Goal: Task Accomplishment & Management: Manage account settings

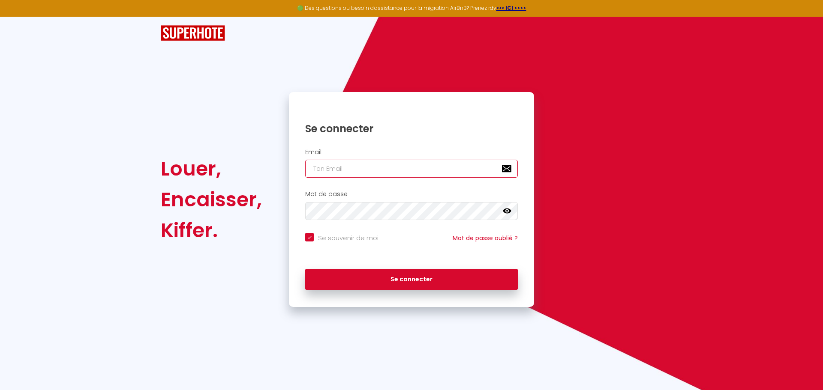
click at [330, 168] on input "email" at bounding box center [411, 169] width 213 height 18
type input "[EMAIL_ADDRESS][DOMAIN_NAME]"
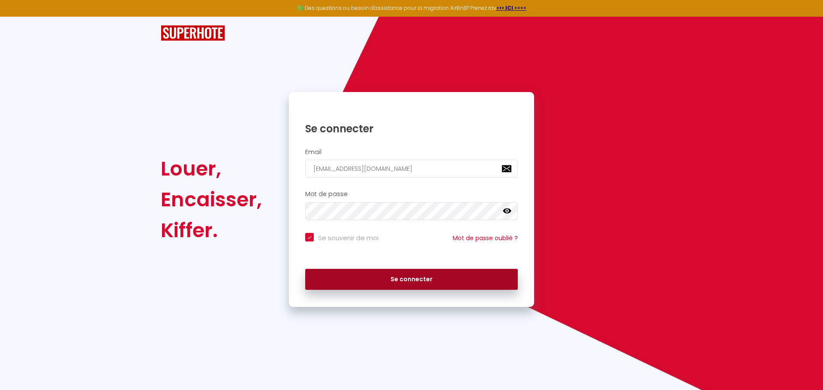
click at [370, 288] on button "Se connecter" at bounding box center [411, 279] width 213 height 21
checkbox input "true"
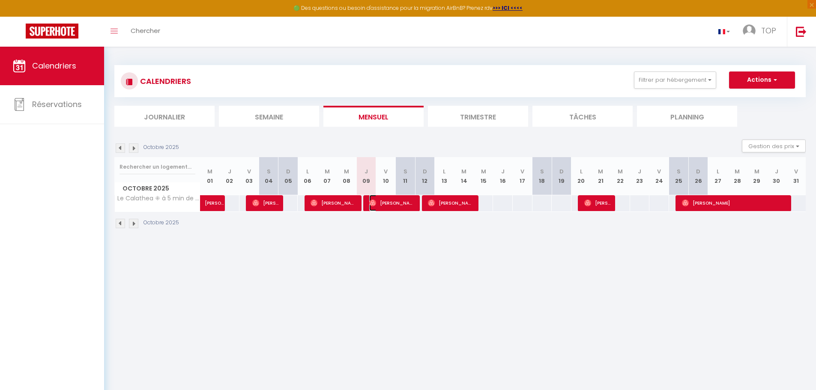
click at [406, 195] on span "[PERSON_NAME]" at bounding box center [392, 203] width 46 height 16
select select "OK"
select select "0"
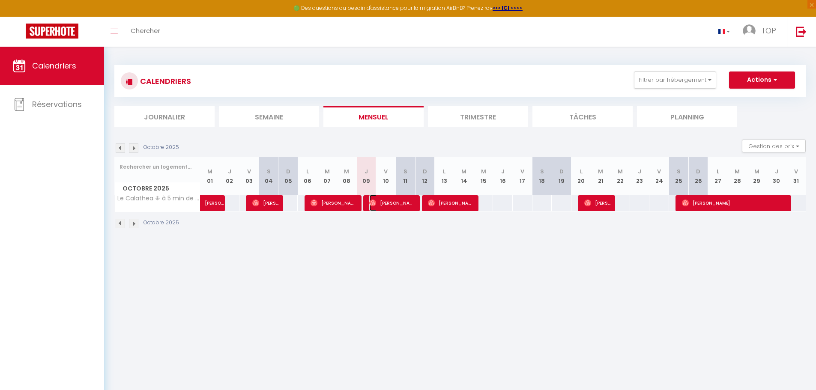
select select "1"
select select
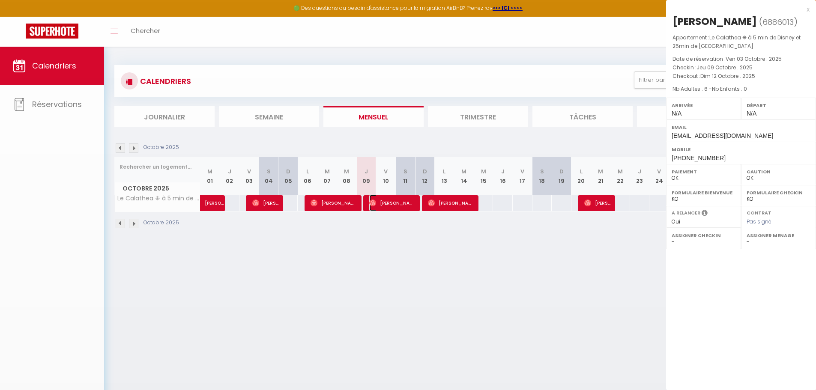
select select "45493"
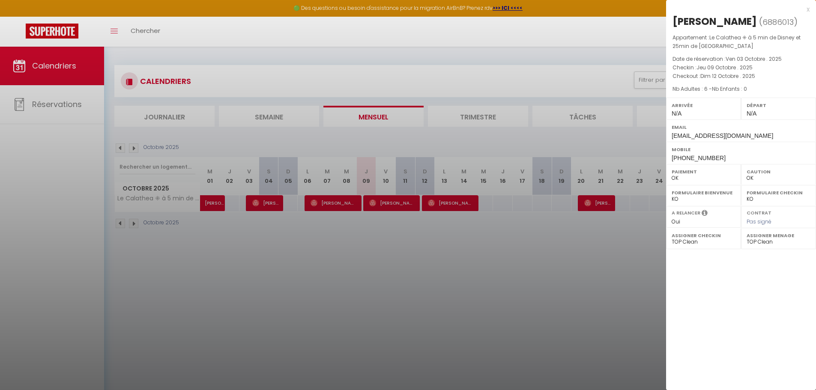
click at [455, 201] on div at bounding box center [408, 195] width 816 height 390
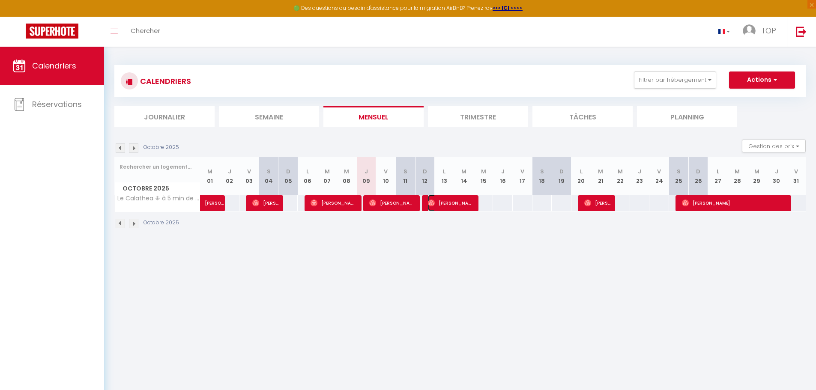
click at [455, 201] on span "[PERSON_NAME]" at bounding box center [451, 203] width 46 height 16
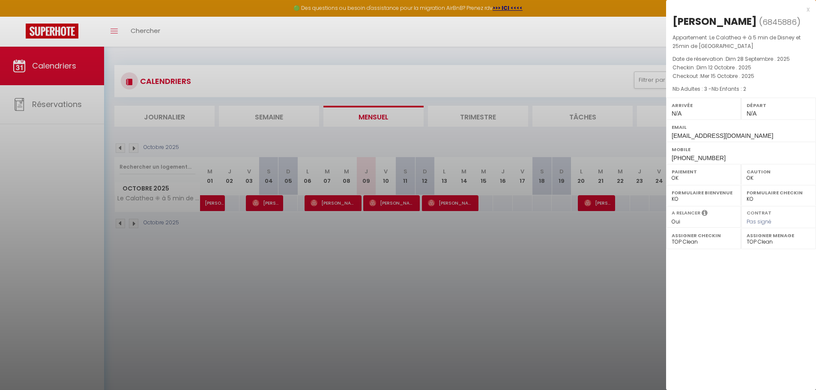
click at [808, 8] on div "x" at bounding box center [738, 9] width 144 height 10
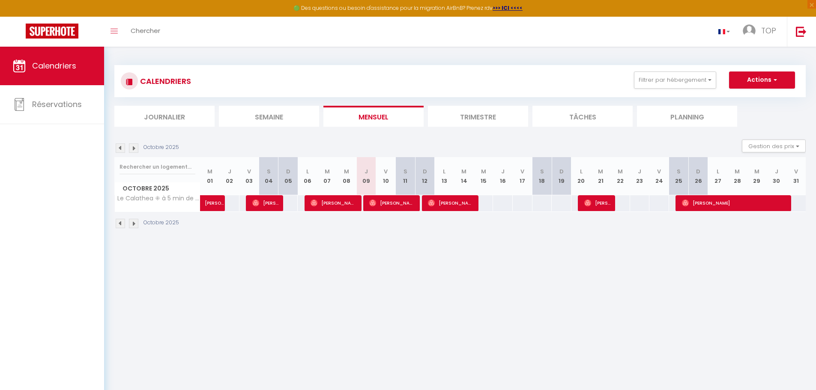
click at [551, 327] on body "🟢 Des questions ou besoin d'assistance pour la migration AirBnB? Prenez rdv >>>…" at bounding box center [408, 242] width 816 height 390
click at [798, 32] on img at bounding box center [801, 31] width 11 height 11
